Goal: Check status: Check status

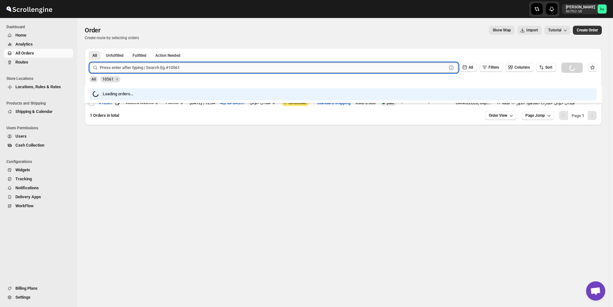
click at [161, 68] on input "text" at bounding box center [273, 68] width 347 height 10
paste input "10212"
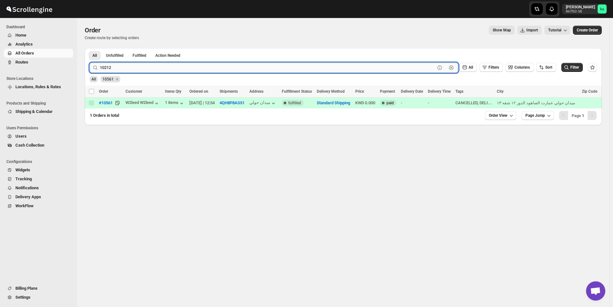
type input "10212"
click at [90, 48] on button "Submit" at bounding box center [99, 51] width 18 height 7
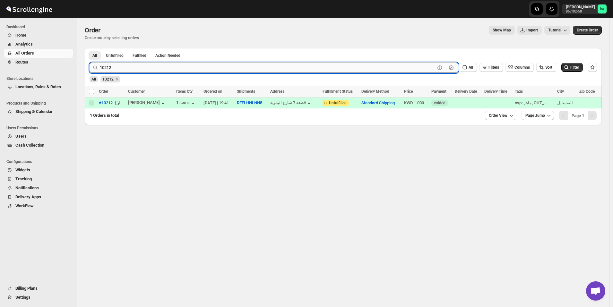
click at [164, 67] on input "10212" at bounding box center [268, 68] width 336 height 10
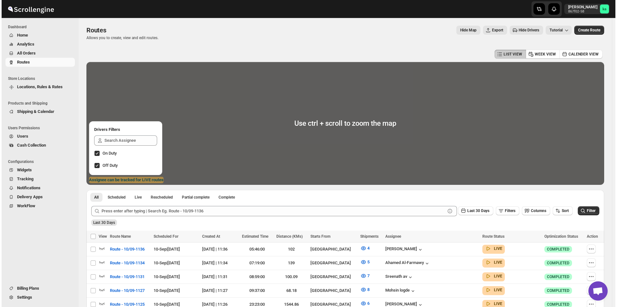
scroll to position [96, 0]
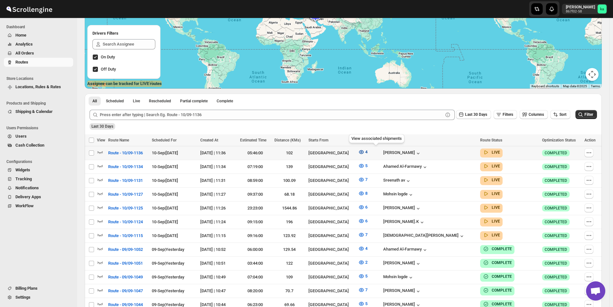
click at [364, 153] on icon "button" at bounding box center [361, 152] width 5 height 4
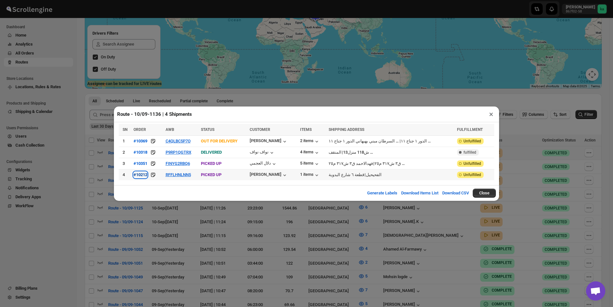
click at [146, 174] on div "#10212" at bounding box center [141, 174] width 14 height 5
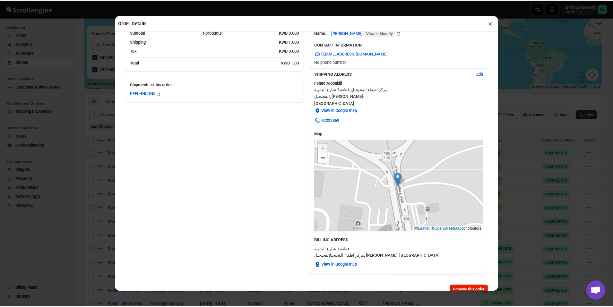
scroll to position [117, 0]
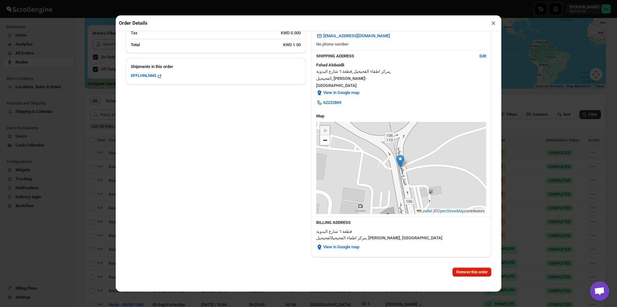
click at [88, 150] on div "Order Details × Order #10212 View in shopify View in new tab Order Placed : [DA…" at bounding box center [308, 153] width 617 height 307
